Goal: Find specific page/section: Find specific page/section

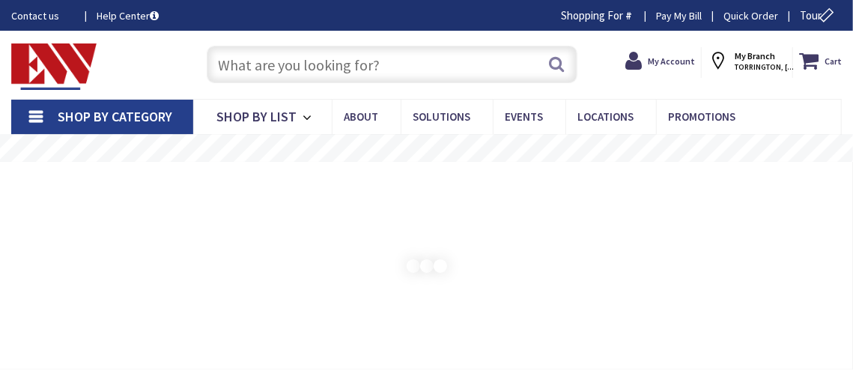
click at [411, 74] on input "text" at bounding box center [392, 64] width 371 height 37
paste input "UA9HT"
type input "UA9HT"
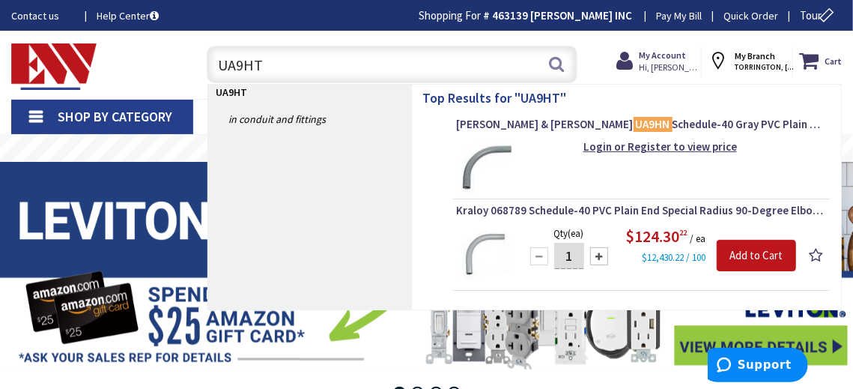
click at [318, 65] on input "UA9HT" at bounding box center [392, 64] width 371 height 37
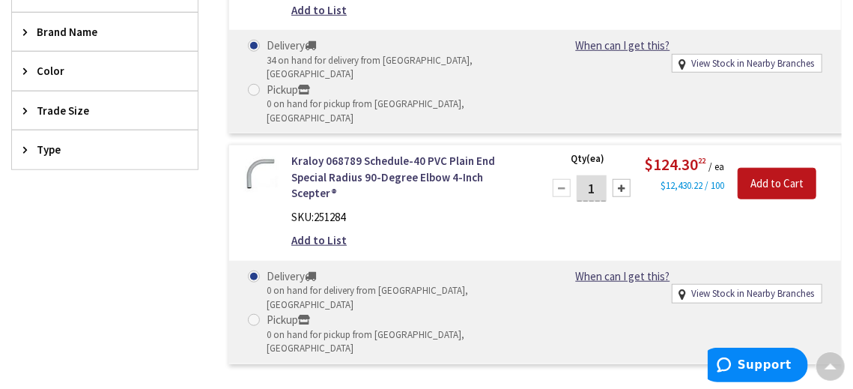
scroll to position [300, 0]
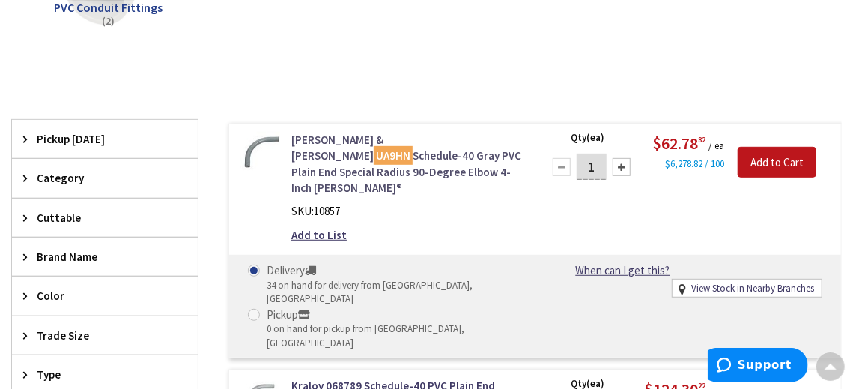
click at [354, 139] on link "Thomas & Betts UA9HN Schedule-40 Gray PVC Plain End Special Radius 90-Degree El…" at bounding box center [407, 164] width 232 height 64
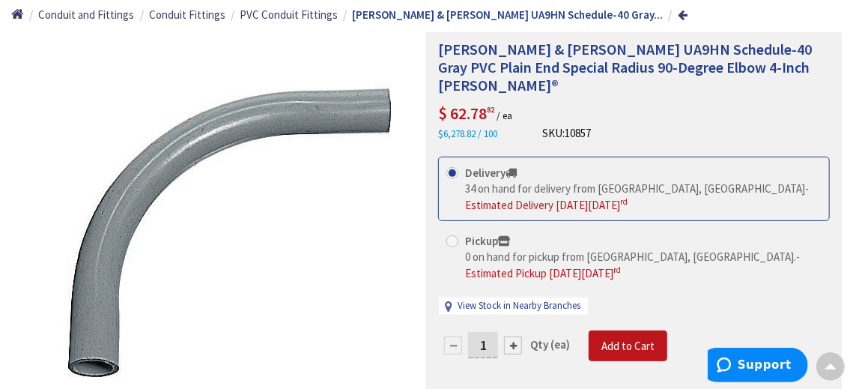
scroll to position [75, 0]
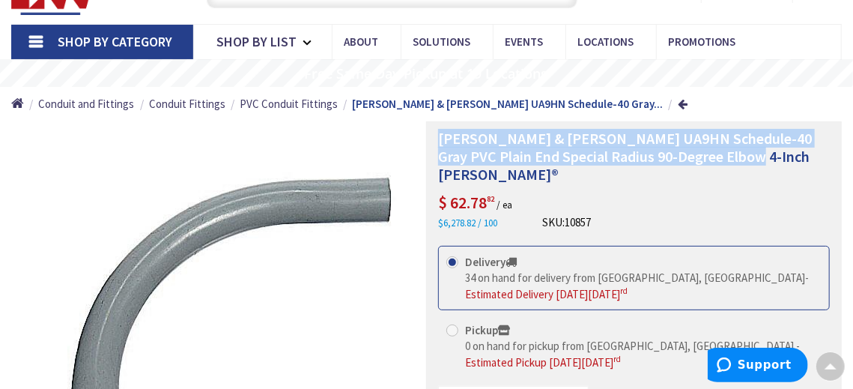
drag, startPoint x: 757, startPoint y: 163, endPoint x: 431, endPoint y: 135, distance: 327.1
click at [431, 135] on div "Thomas & Betts UA9HN Schedule-40 Gray PVC Plain End Special Radius 90-Degree El…" at bounding box center [634, 340] width 416 height 439
copy span "Thomas & Betts UA9HN Schedule-40 Gray PVC Plain End Special Radius 90-Degree El…"
